Goal: Use online tool/utility: Utilize a website feature to perform a specific function

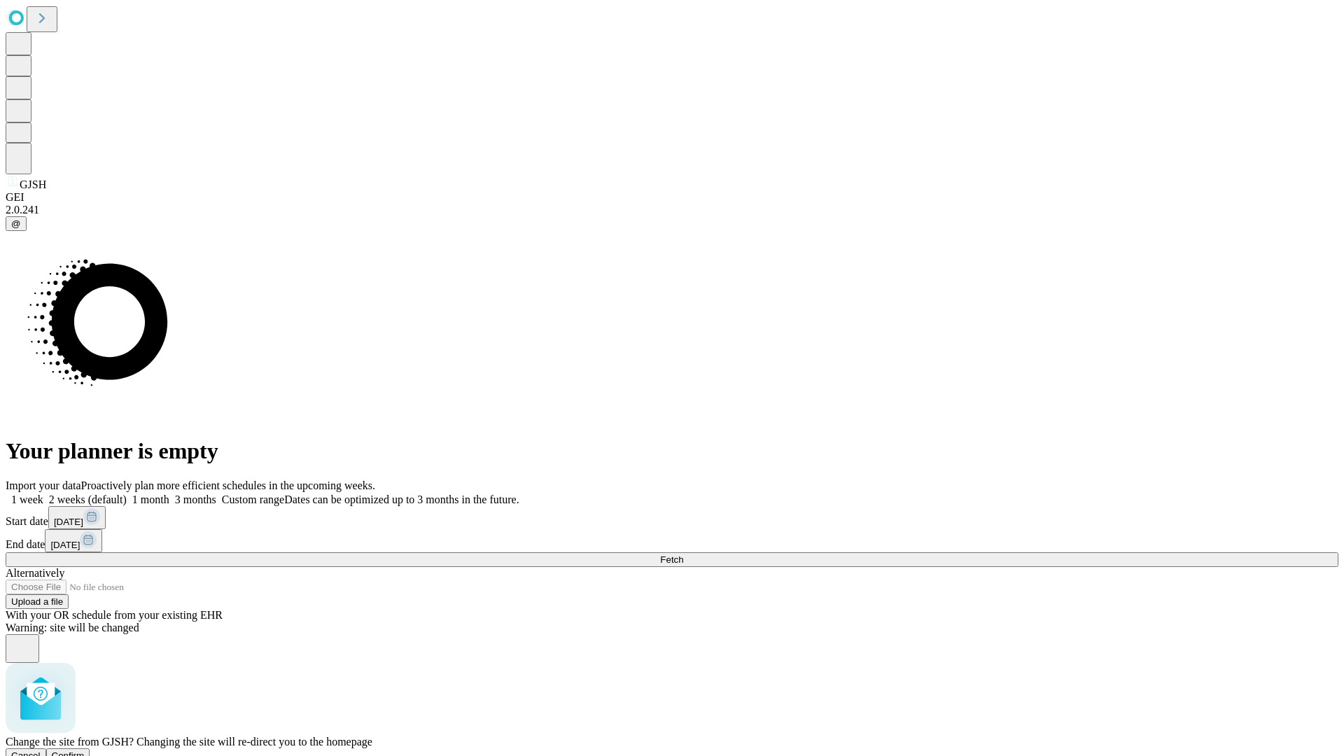
click at [85, 751] on span "Confirm" at bounding box center [68, 756] width 33 height 11
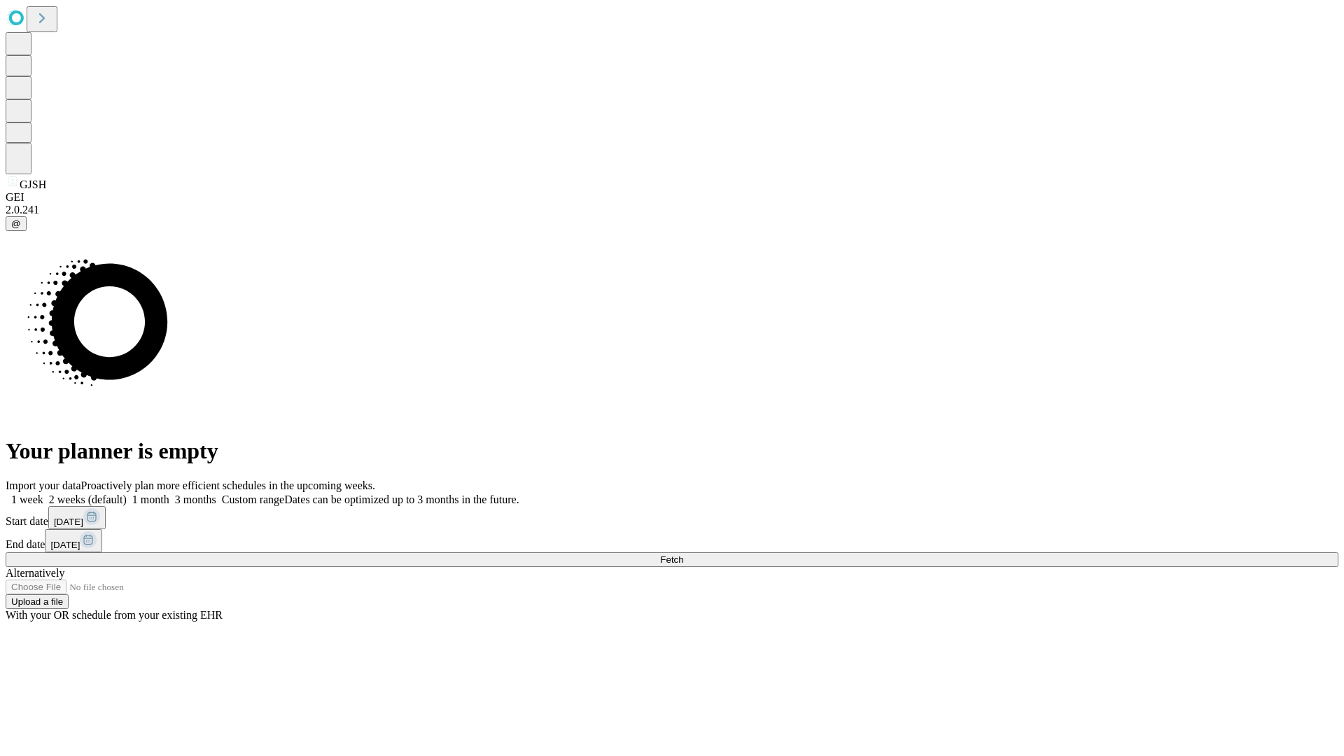
click at [43, 494] on label "1 week" at bounding box center [25, 500] width 38 height 12
click at [683, 555] on span "Fetch" at bounding box center [671, 560] width 23 height 11
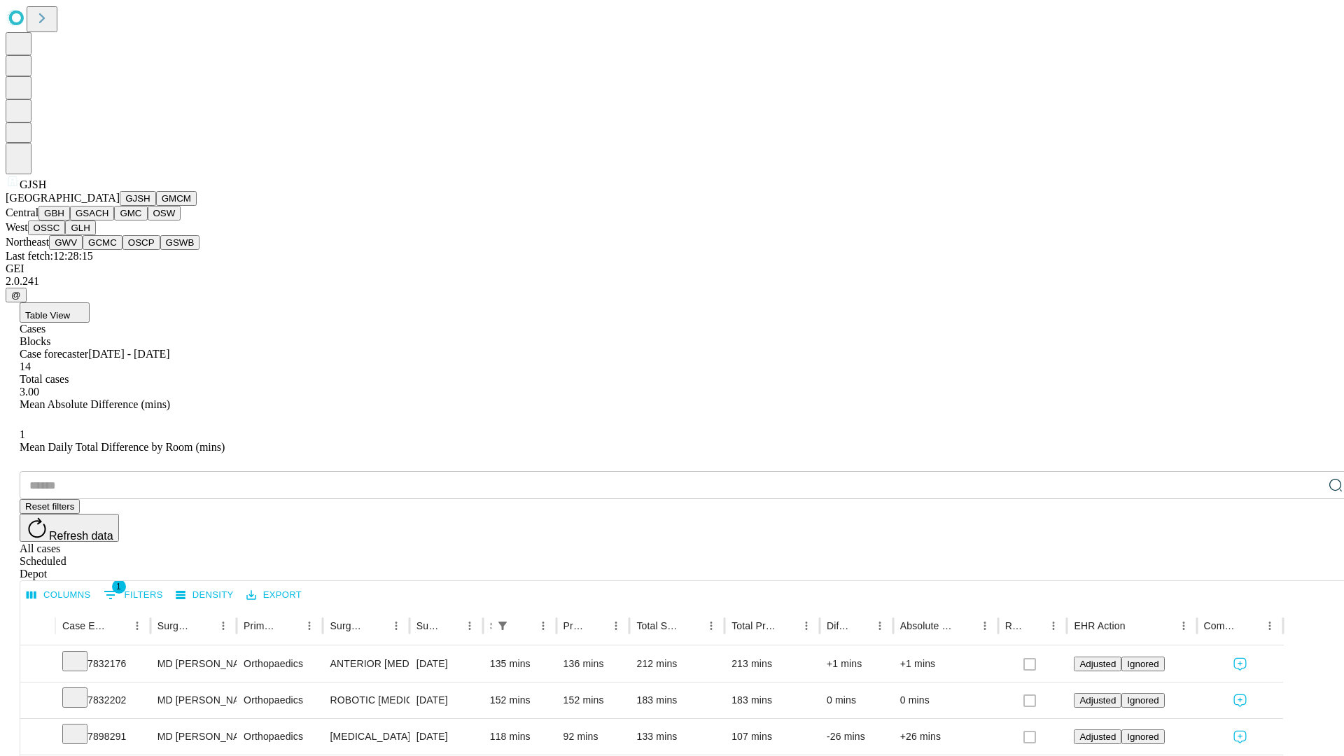
click at [156, 206] on button "GMCM" at bounding box center [176, 198] width 41 height 15
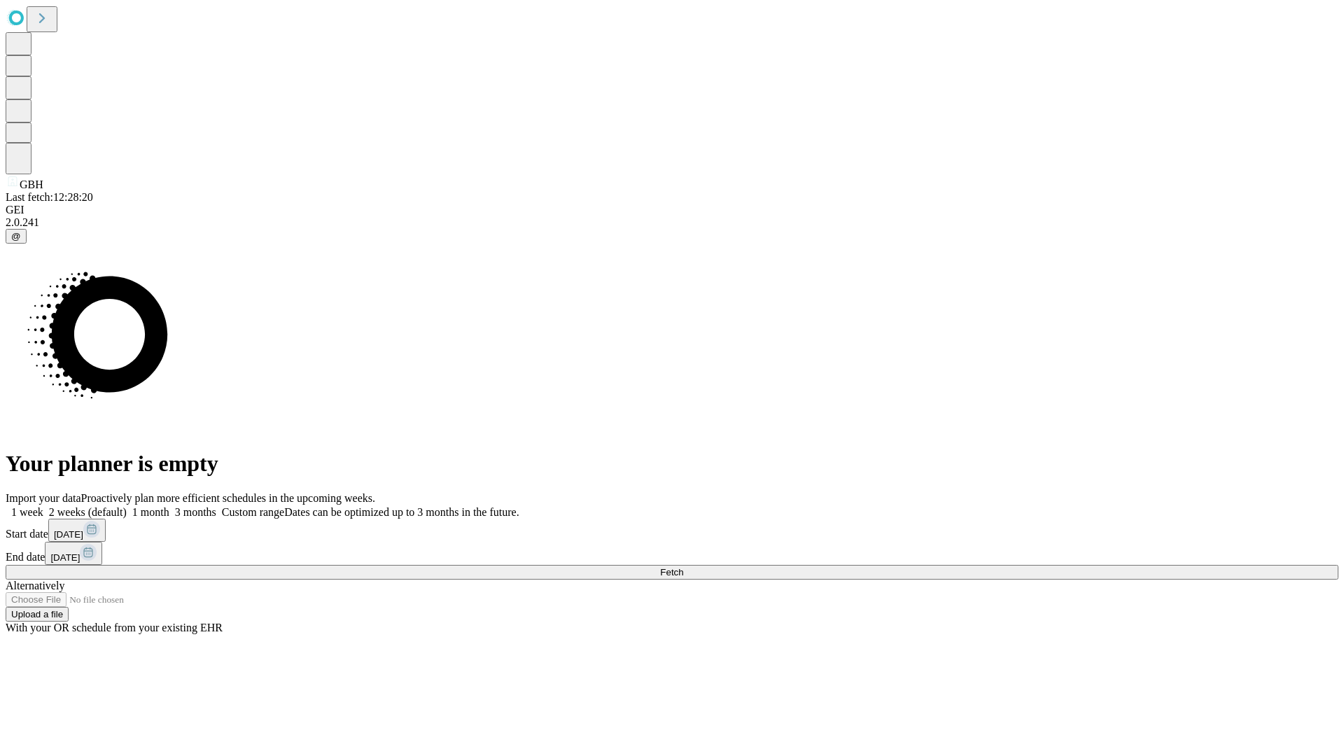
click at [43, 506] on label "1 week" at bounding box center [25, 512] width 38 height 12
click at [683, 567] on span "Fetch" at bounding box center [671, 572] width 23 height 11
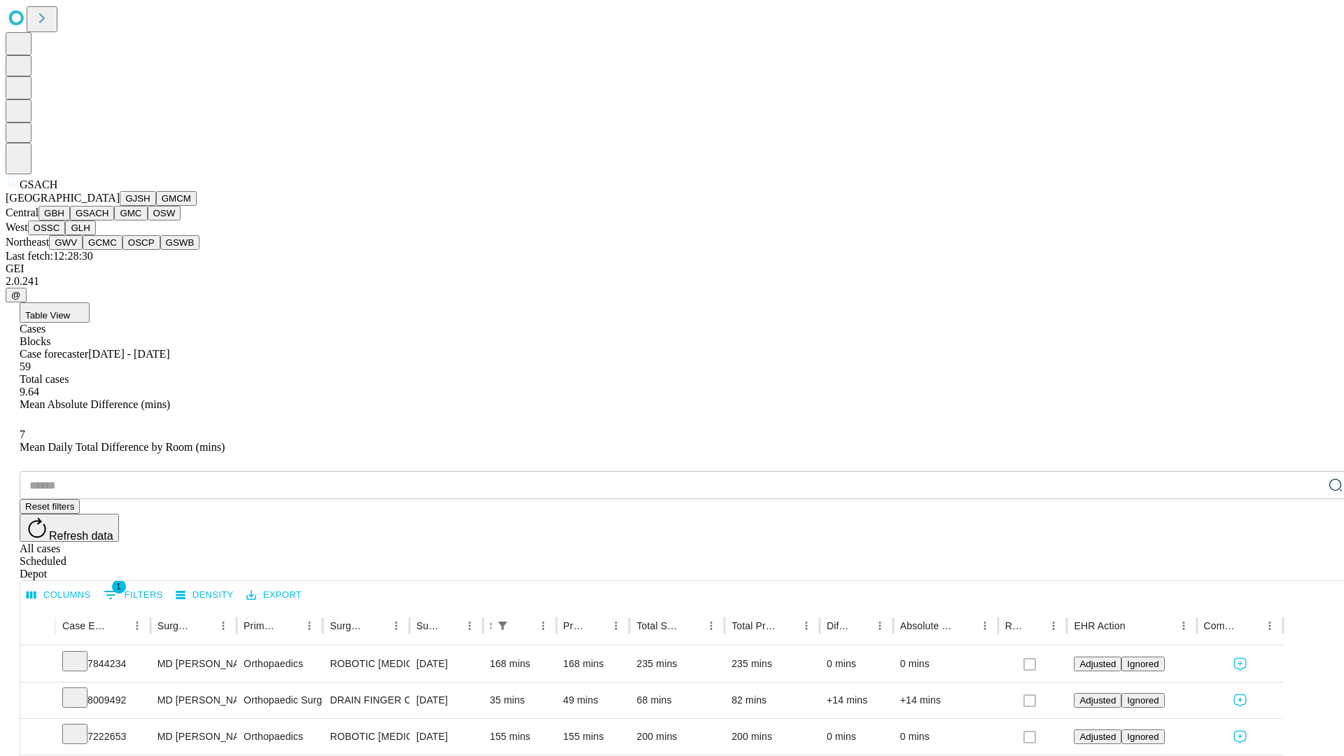
click at [114, 221] on button "GMC" at bounding box center [130, 213] width 33 height 15
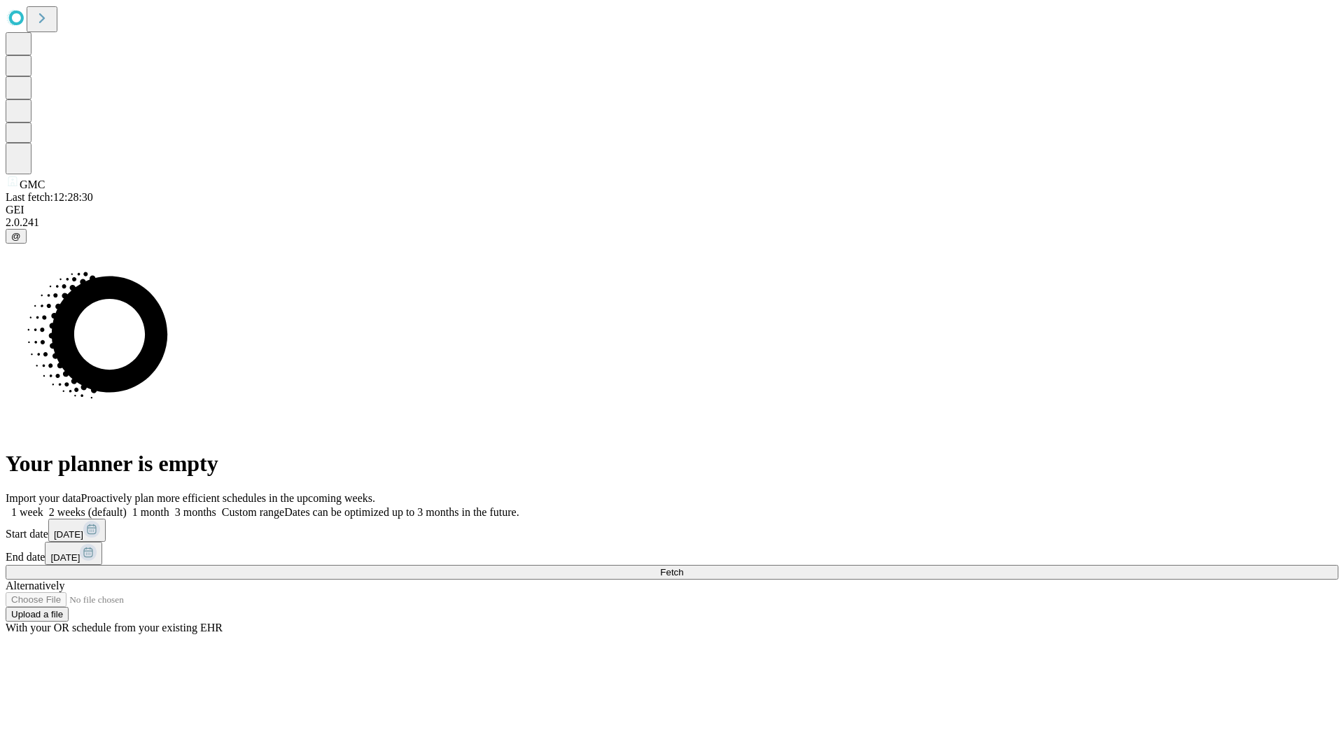
click at [43, 506] on label "1 week" at bounding box center [25, 512] width 38 height 12
click at [683, 567] on span "Fetch" at bounding box center [671, 572] width 23 height 11
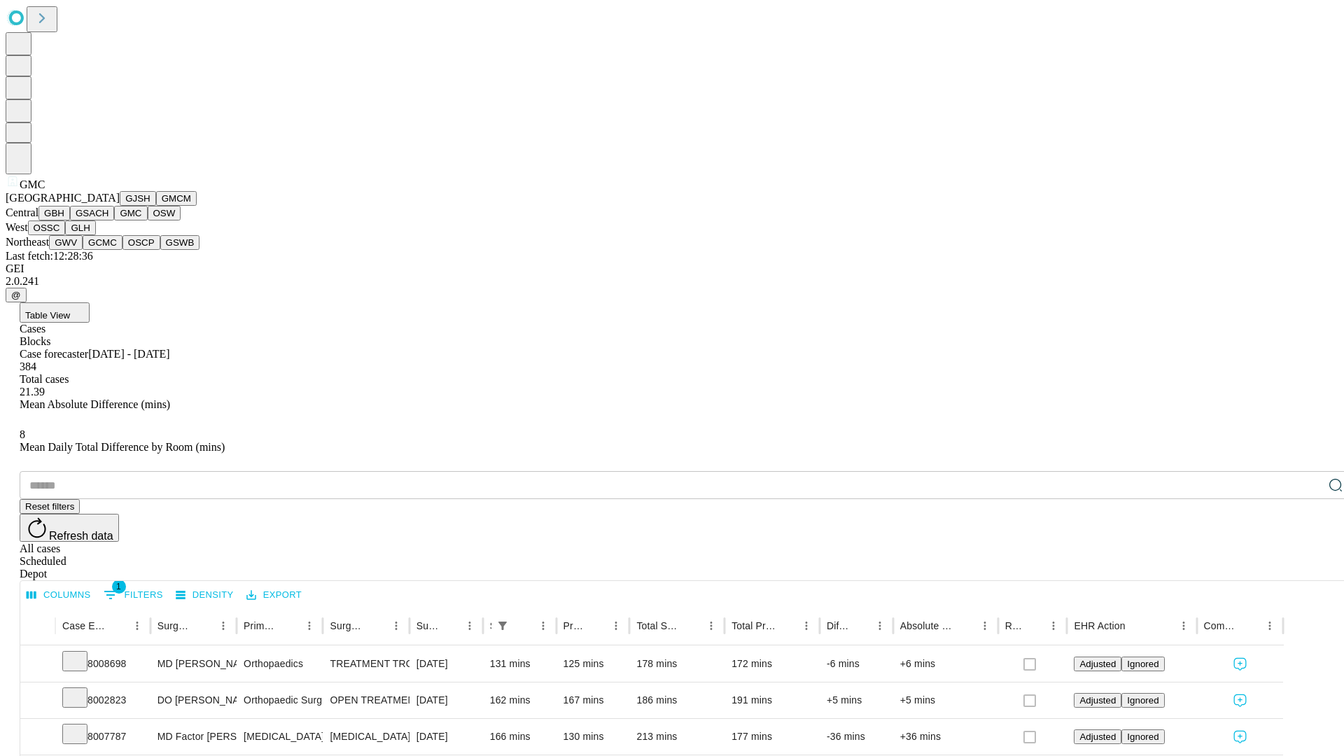
click at [148, 221] on button "OSW" at bounding box center [165, 213] width 34 height 15
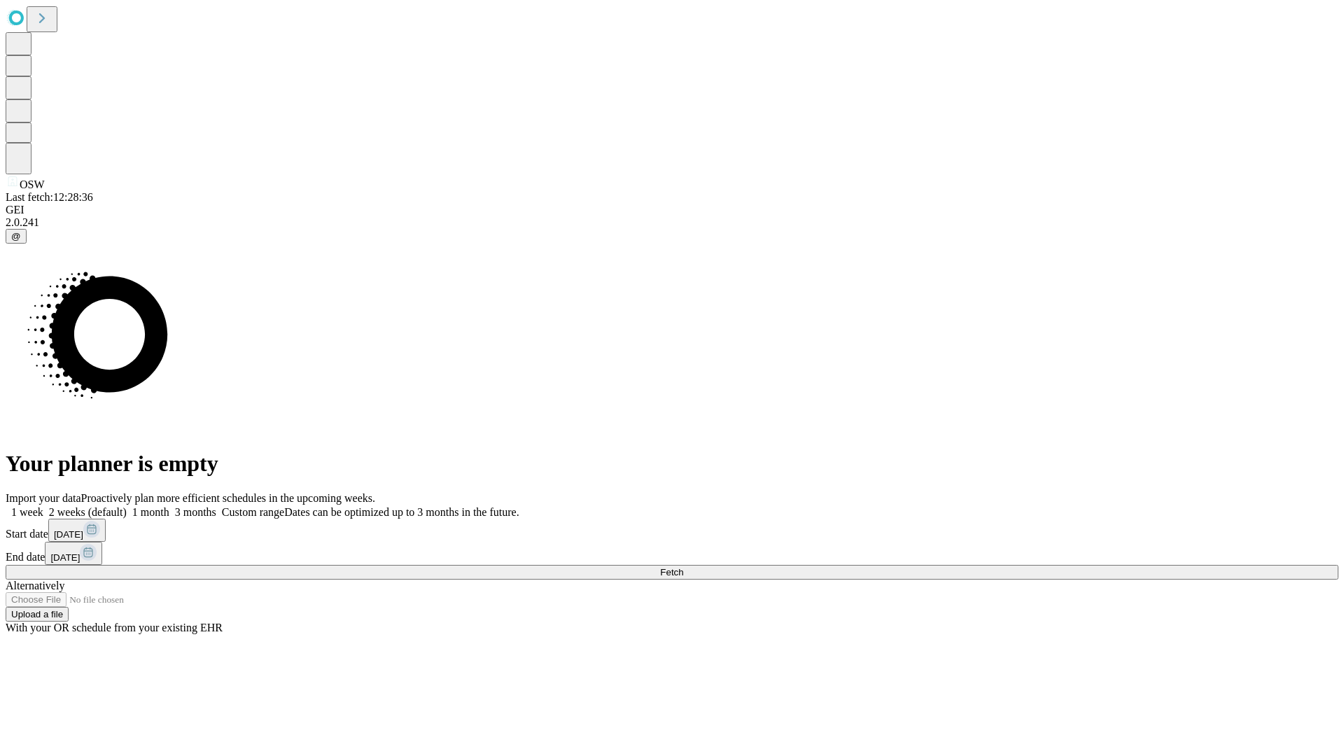
click at [43, 506] on label "1 week" at bounding box center [25, 512] width 38 height 12
click at [683, 567] on span "Fetch" at bounding box center [671, 572] width 23 height 11
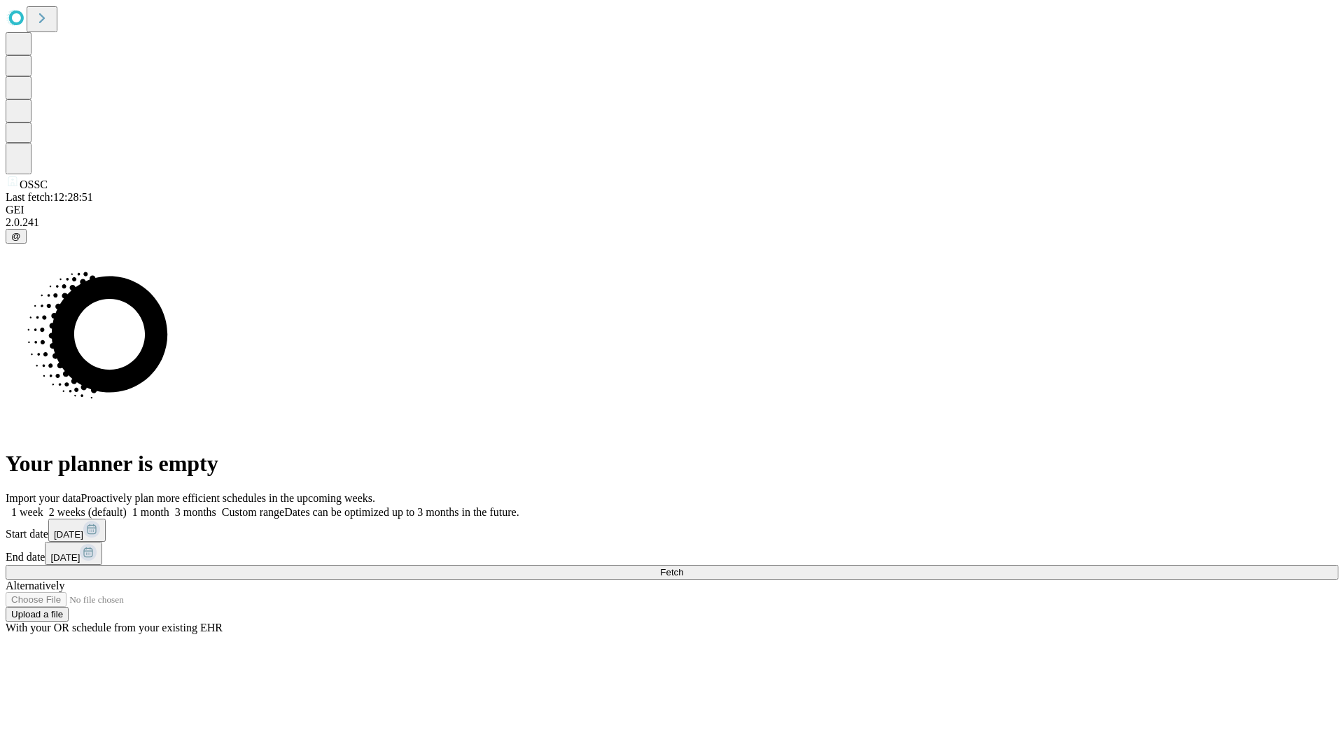
click at [43, 506] on label "1 week" at bounding box center [25, 512] width 38 height 12
click at [683, 567] on span "Fetch" at bounding box center [671, 572] width 23 height 11
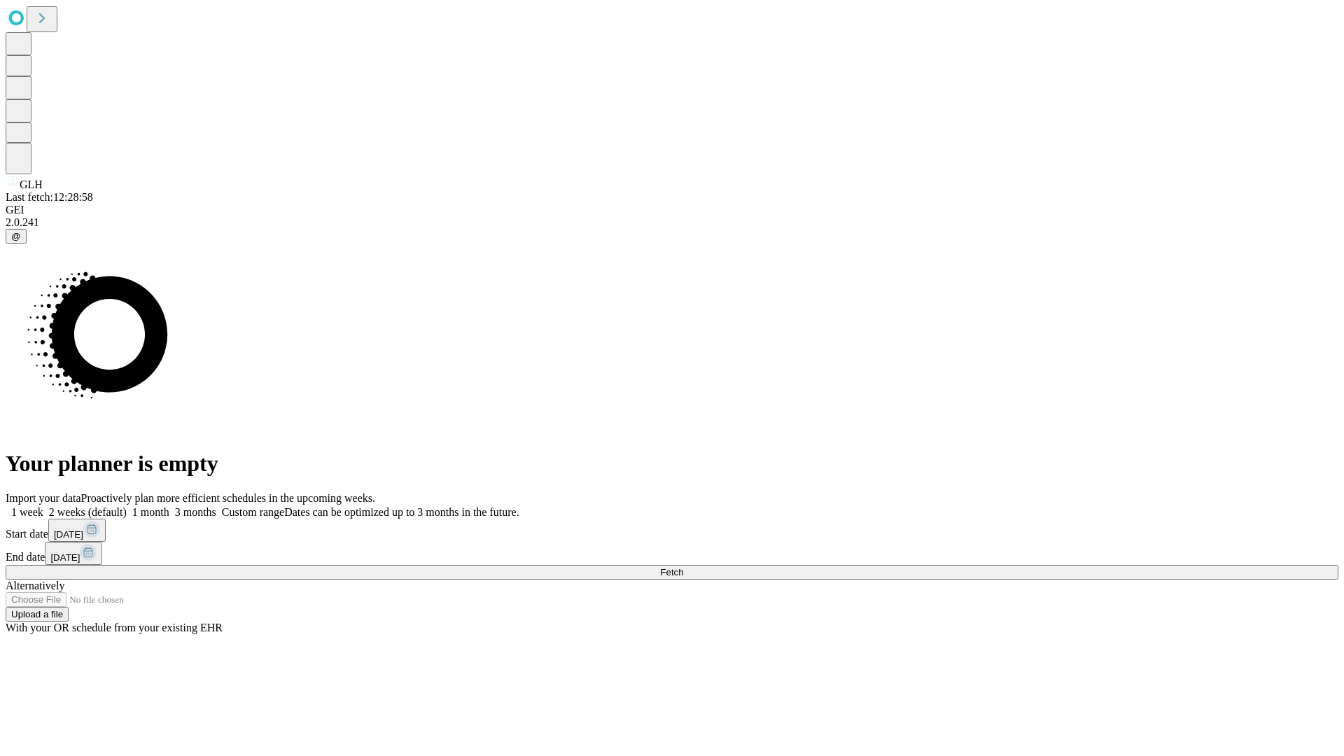
click at [43, 506] on label "1 week" at bounding box center [25, 512] width 38 height 12
click at [683, 567] on span "Fetch" at bounding box center [671, 572] width 23 height 11
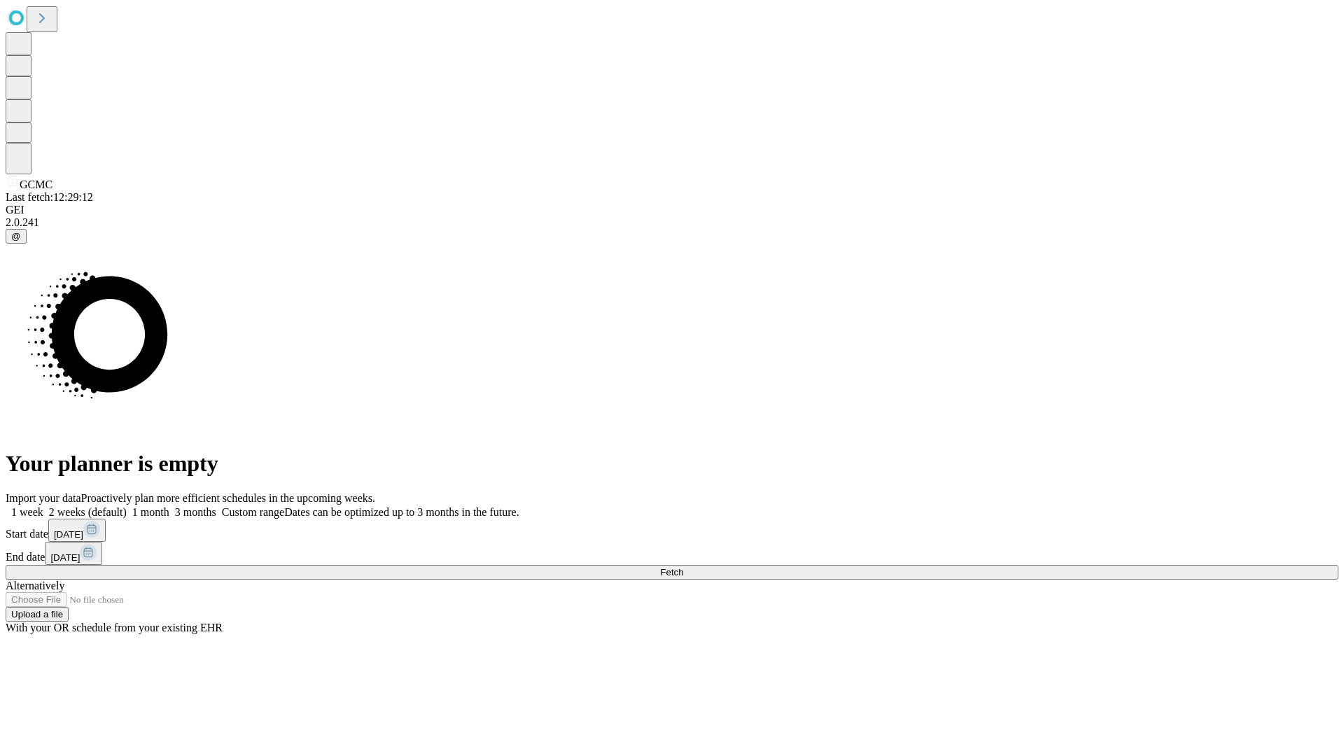
click at [43, 506] on label "1 week" at bounding box center [25, 512] width 38 height 12
click at [683, 567] on span "Fetch" at bounding box center [671, 572] width 23 height 11
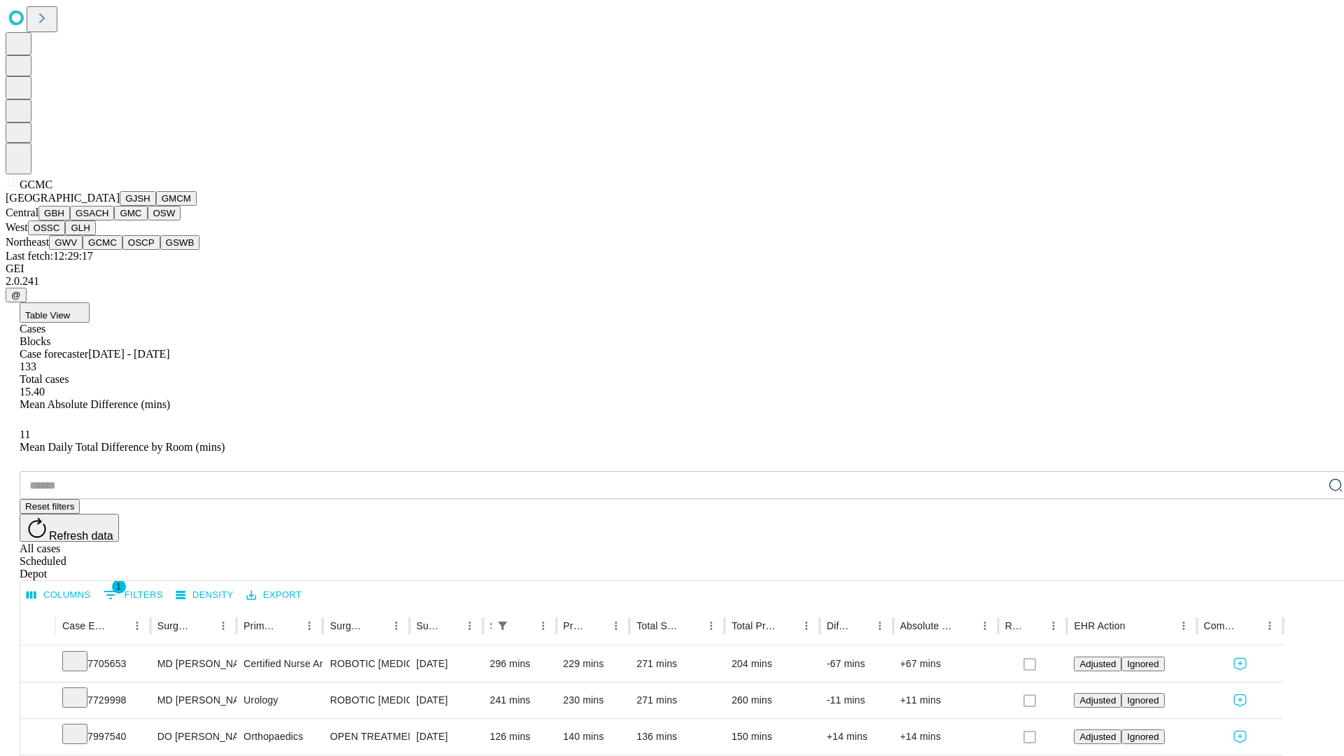
click at [123, 250] on button "OSCP" at bounding box center [142, 242] width 38 height 15
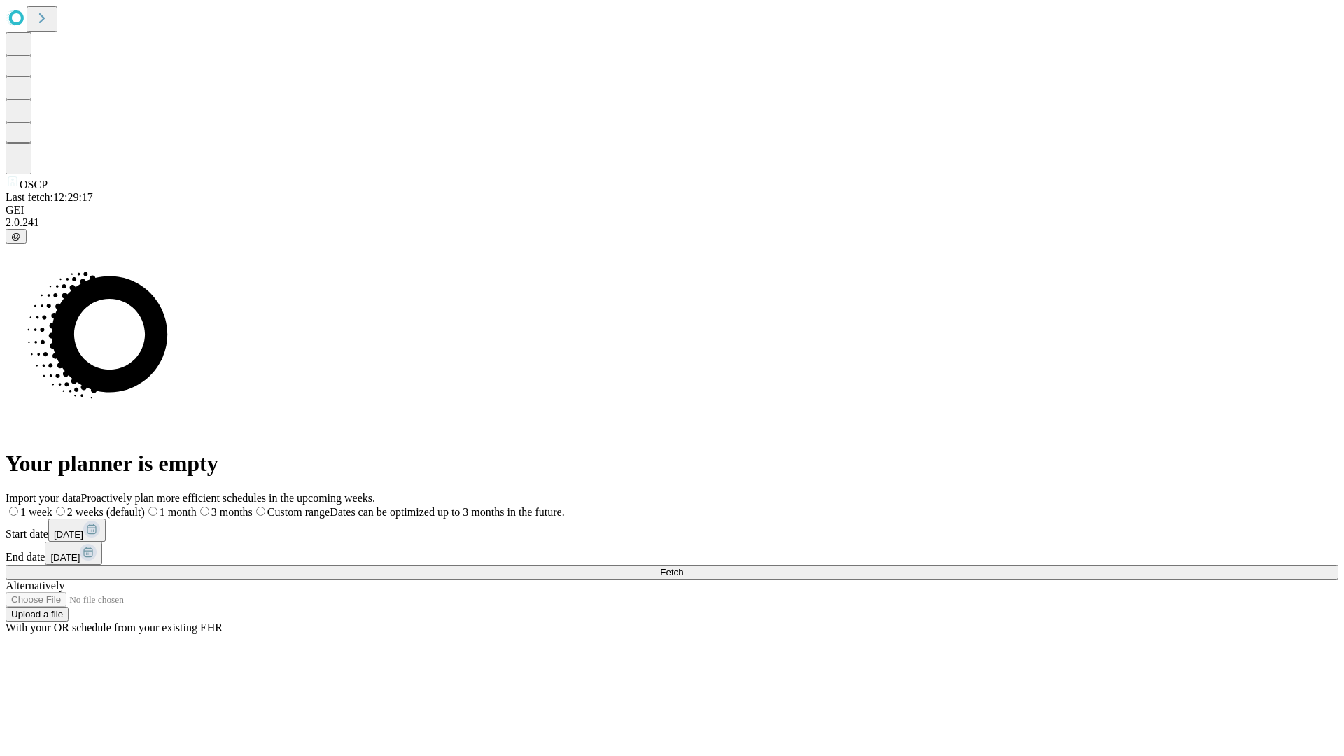
click at [53, 506] on label "1 week" at bounding box center [29, 512] width 47 height 12
click at [683, 567] on span "Fetch" at bounding box center [671, 572] width 23 height 11
click at [43, 506] on label "1 week" at bounding box center [25, 512] width 38 height 12
click at [683, 567] on span "Fetch" at bounding box center [671, 572] width 23 height 11
